Goal: Information Seeking & Learning: Find specific fact

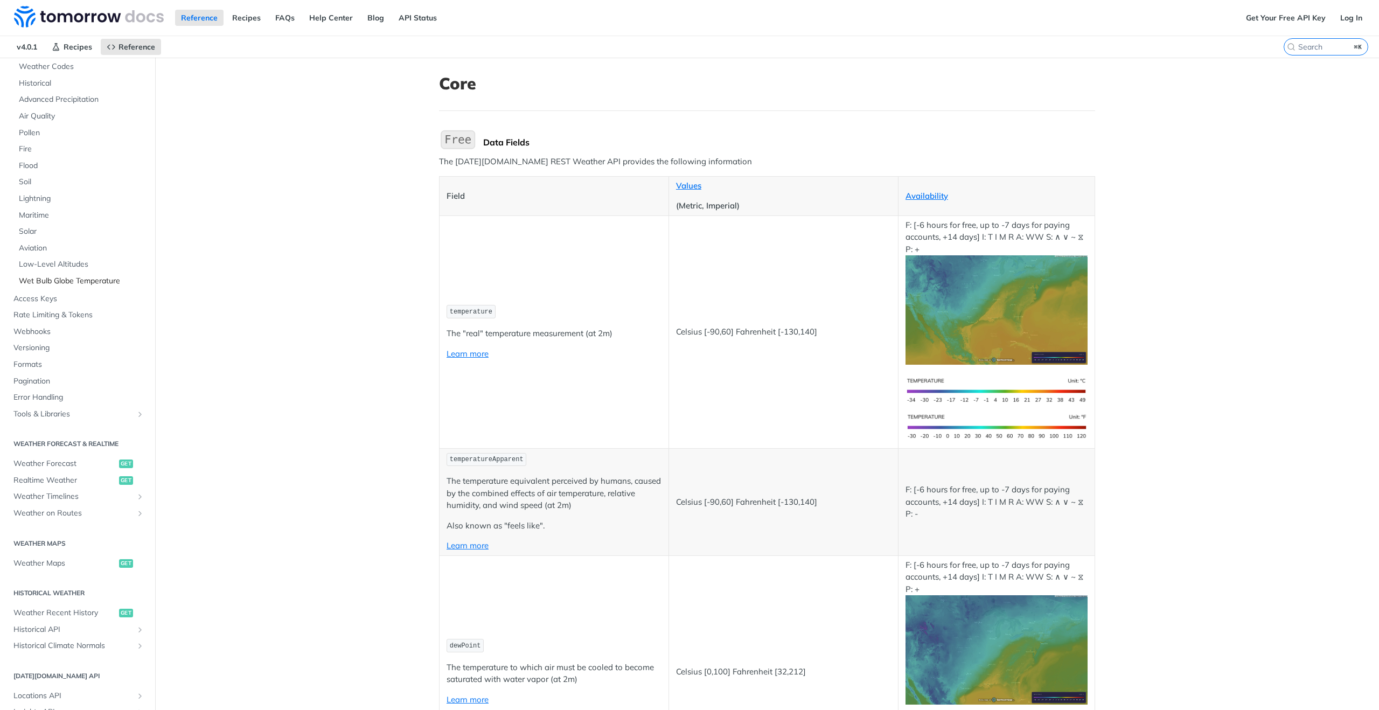
scroll to position [142, 0]
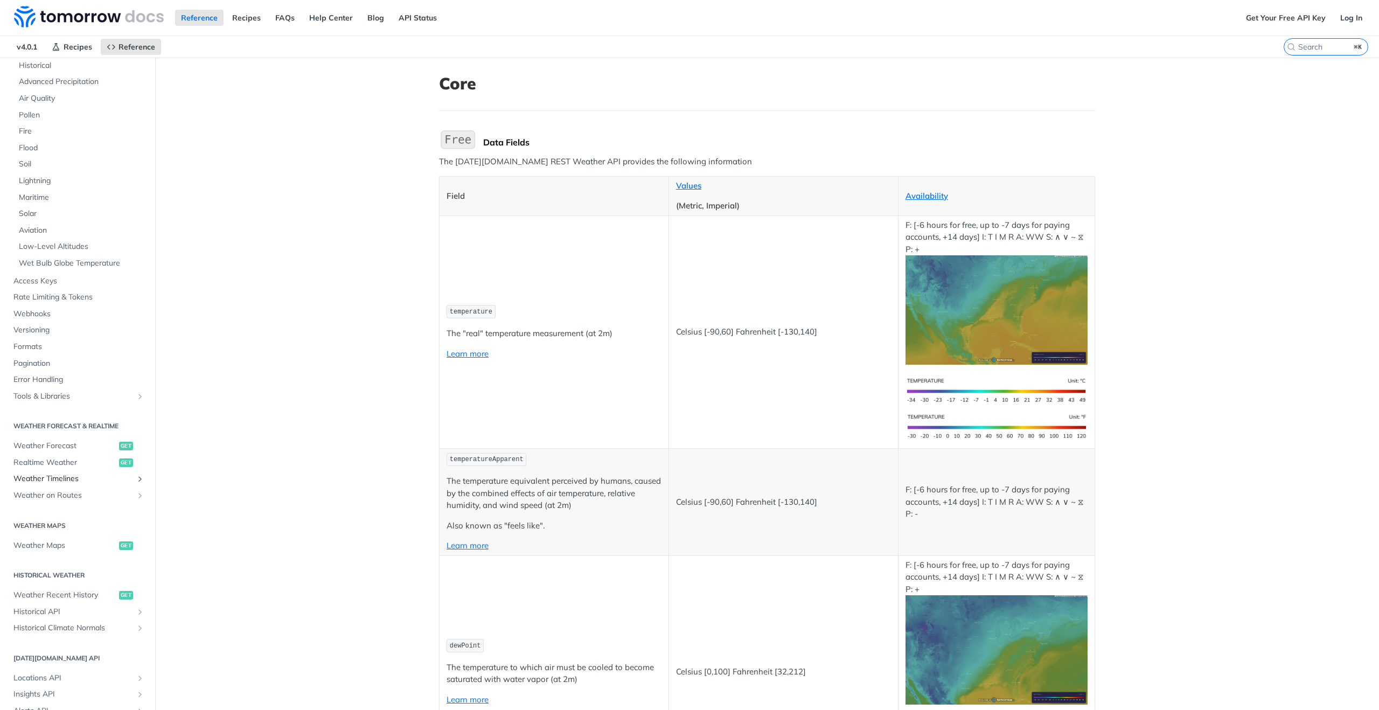
click at [69, 475] on span "Weather Timelines" at bounding box center [73, 479] width 120 height 11
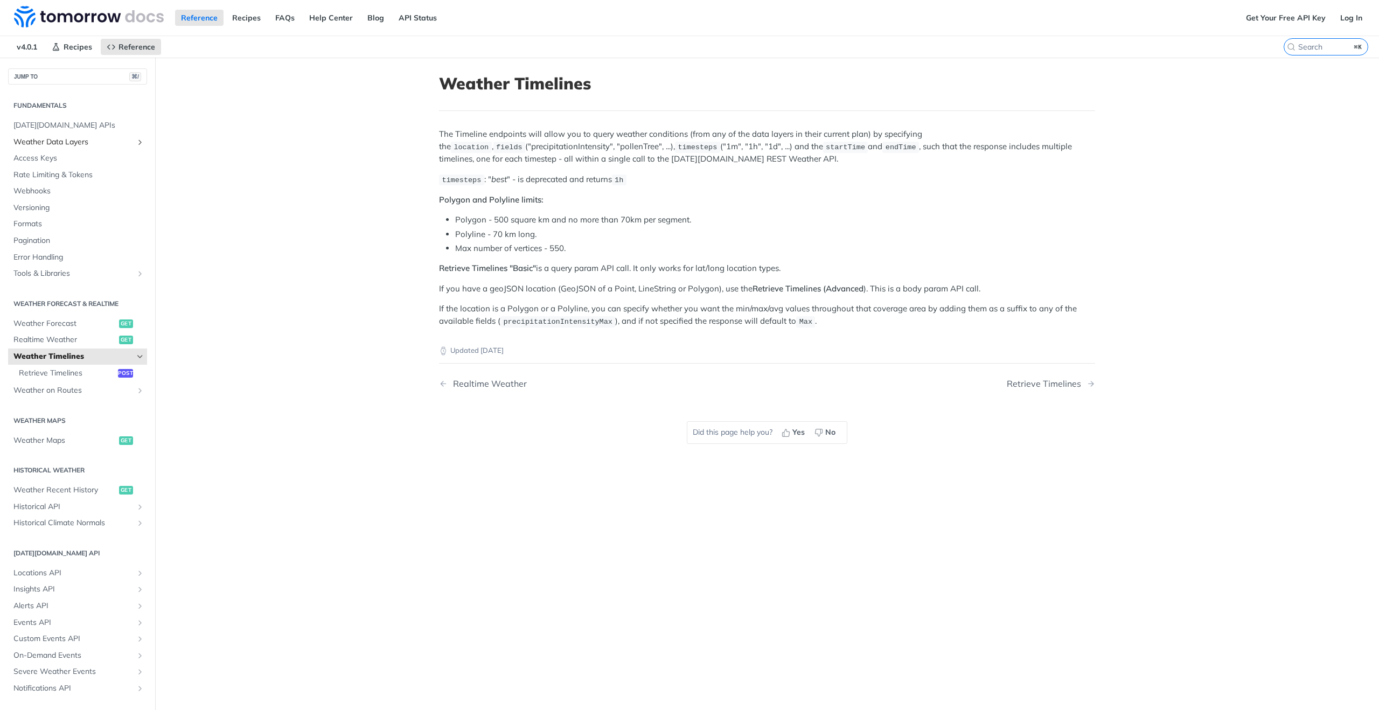
click at [65, 145] on span "Weather Data Layers" at bounding box center [73, 142] width 120 height 11
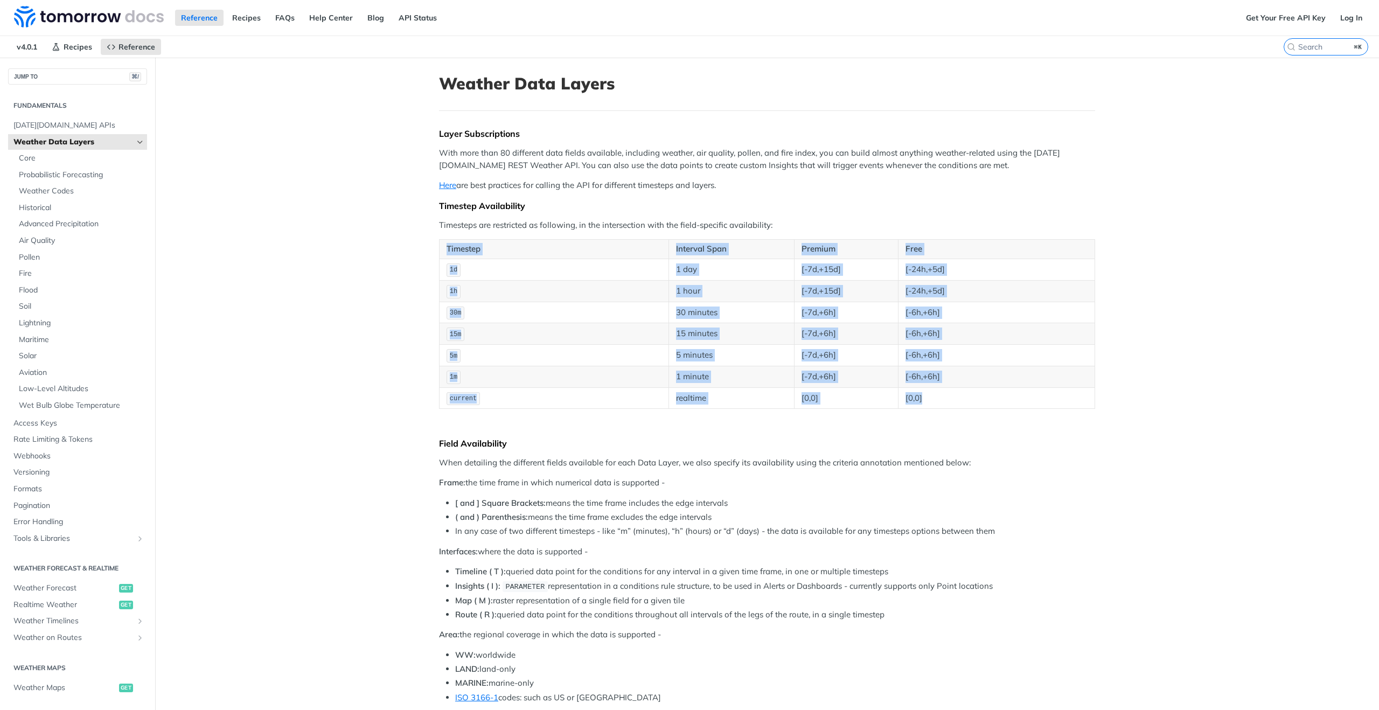
drag, startPoint x: 946, startPoint y: 397, endPoint x: 434, endPoint y: 239, distance: 535.6
copy table "Timestep Interval Span Premium Free 1d 1 day [-7d,+15d] [-24h,+5d] 1h 1 hour [-…"
